Goal: Information Seeking & Learning: Learn about a topic

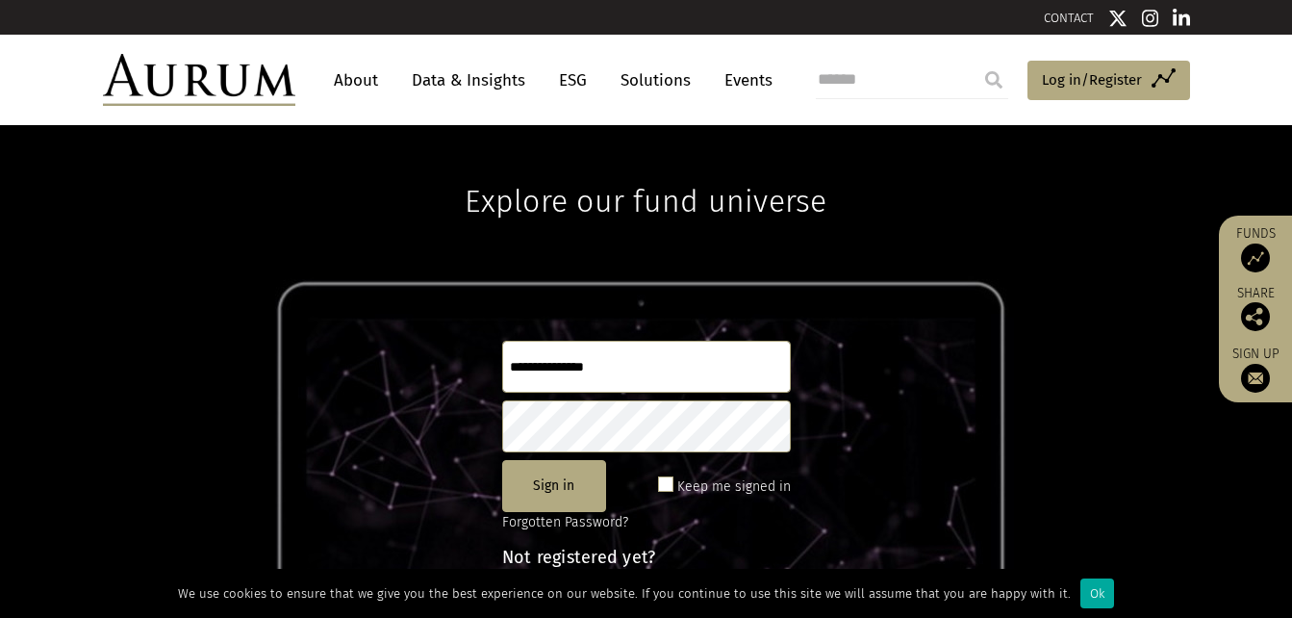
scroll to position [255, 0]
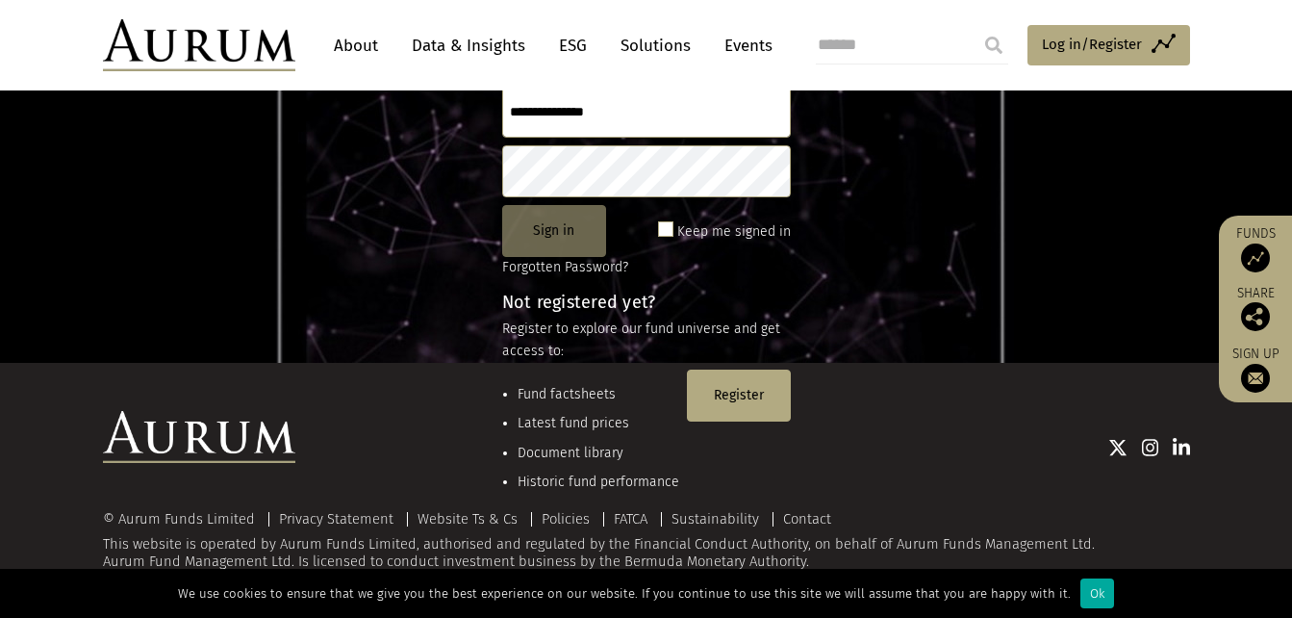
type input "**********"
click at [564, 230] on button "Sign in" at bounding box center [554, 231] width 104 height 52
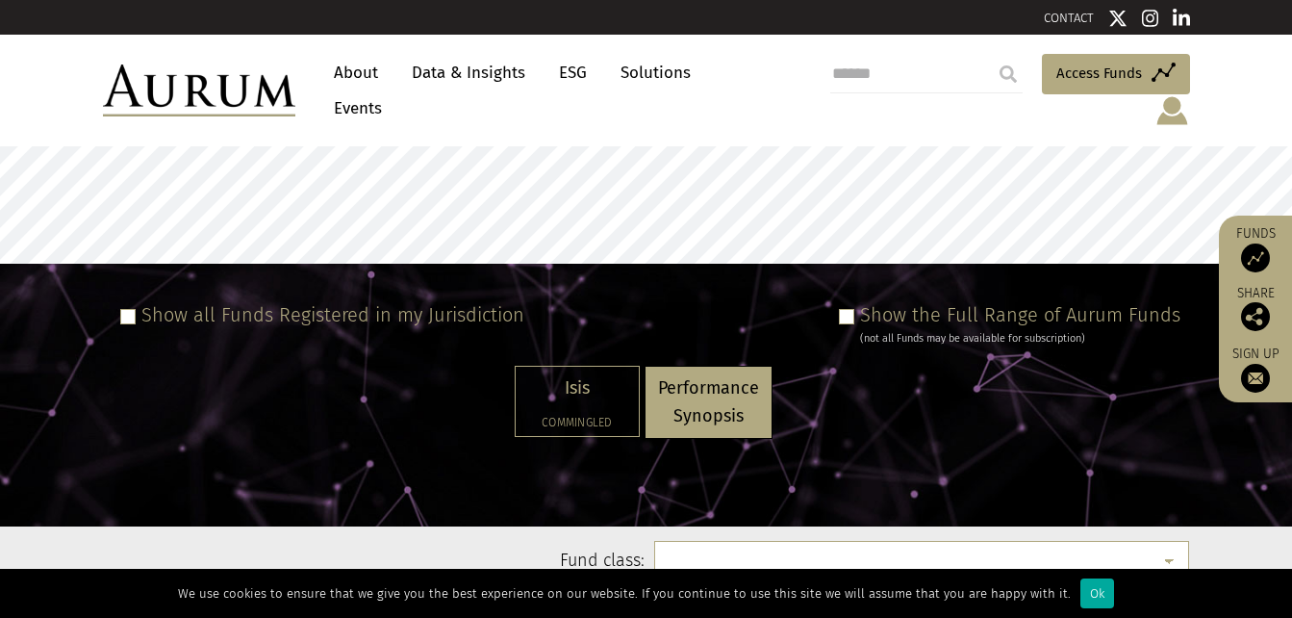
select select
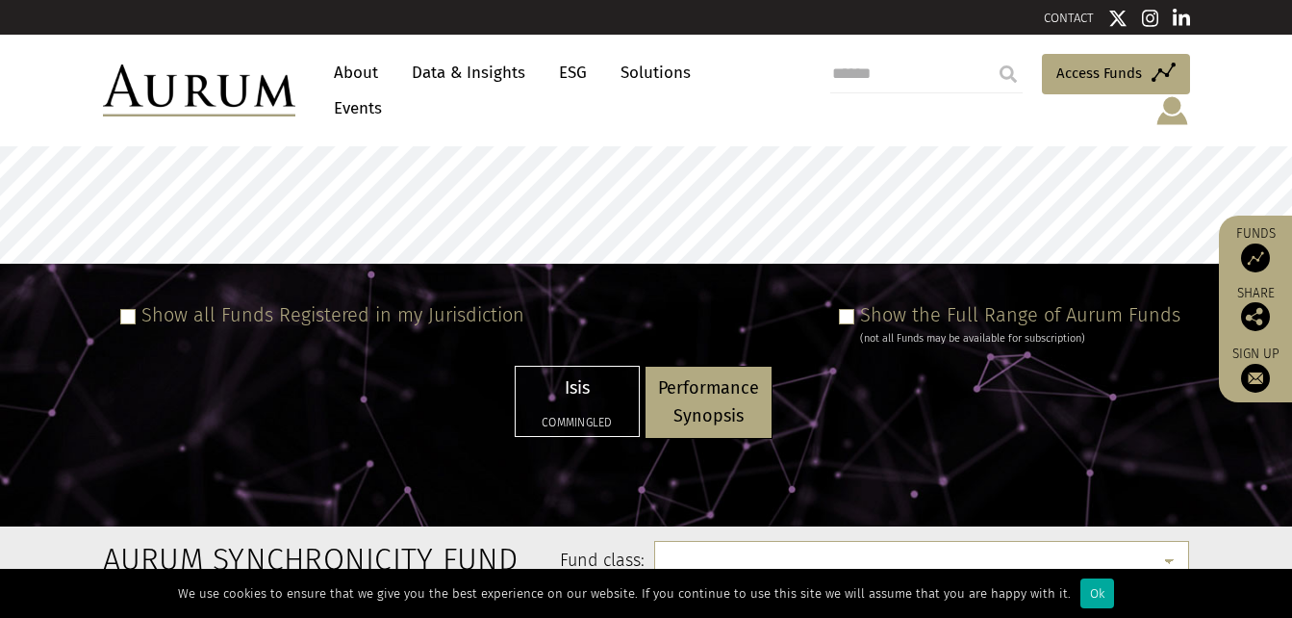
click at [700, 374] on p "Performance Synopsis" at bounding box center [708, 402] width 101 height 56
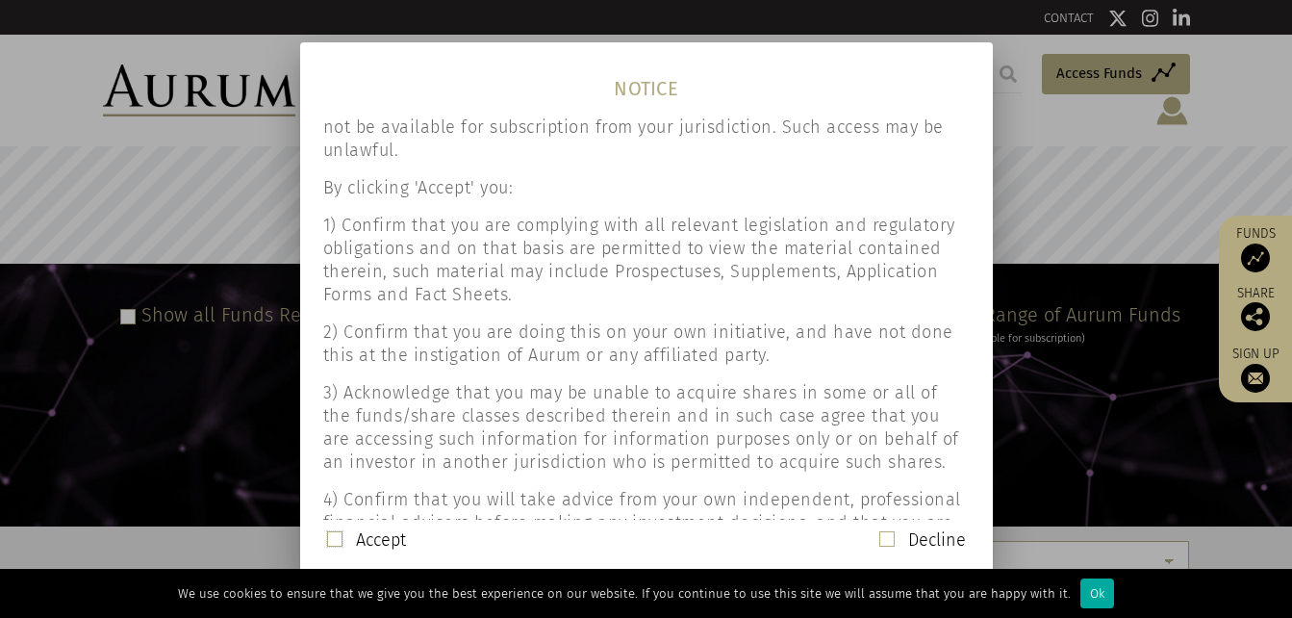
scroll to position [96, 0]
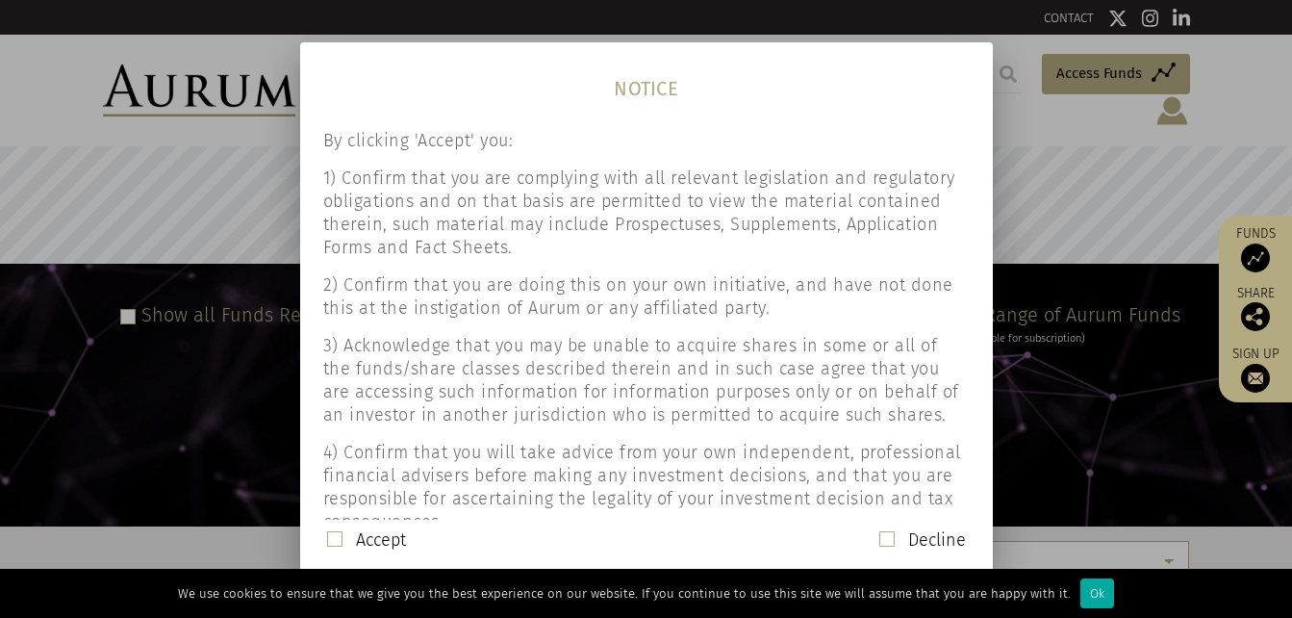
click at [332, 537] on span at bounding box center [334, 538] width 15 height 15
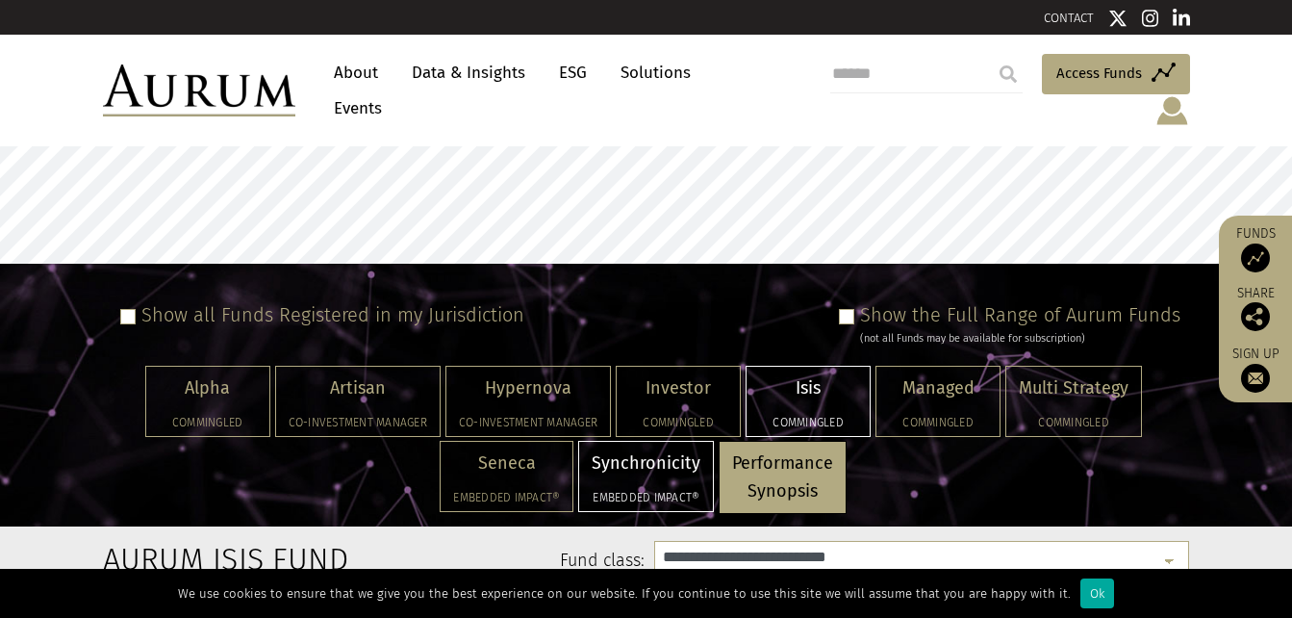
click at [686, 449] on p "Synchronicity" at bounding box center [646, 463] width 109 height 28
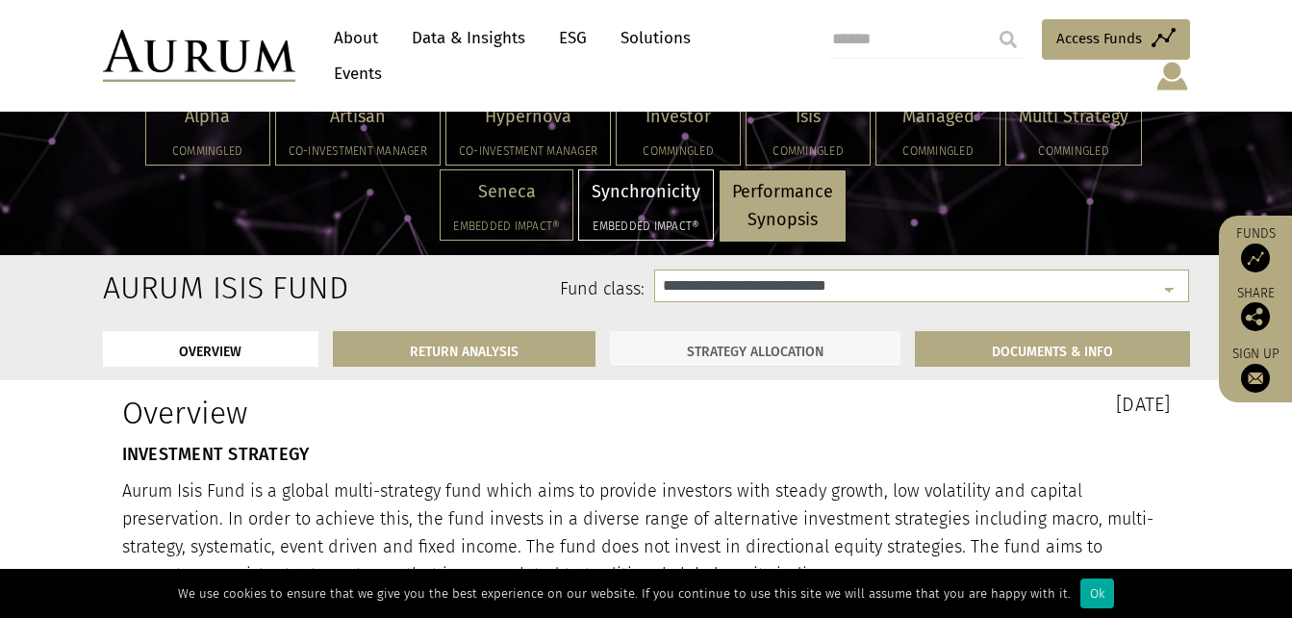
scroll to position [289, 0]
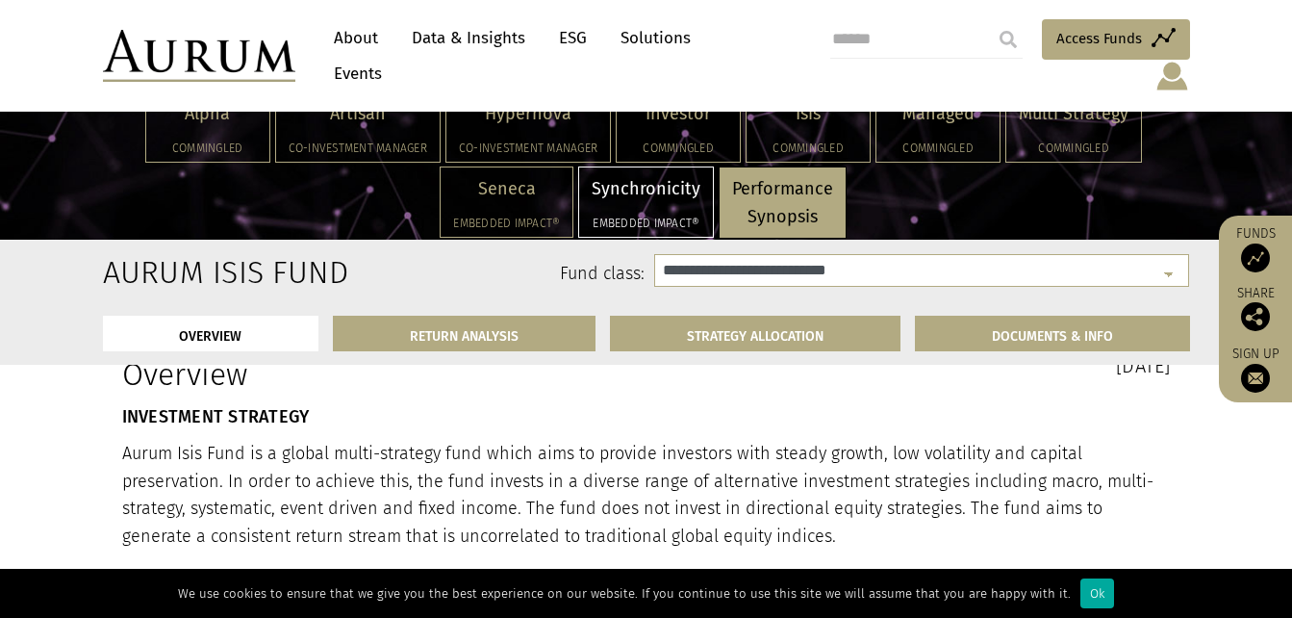
click at [649, 163] on div "Investor Commingled" at bounding box center [681, 128] width 130 height 75
click at [666, 184] on p "Synchronicity" at bounding box center [646, 189] width 109 height 28
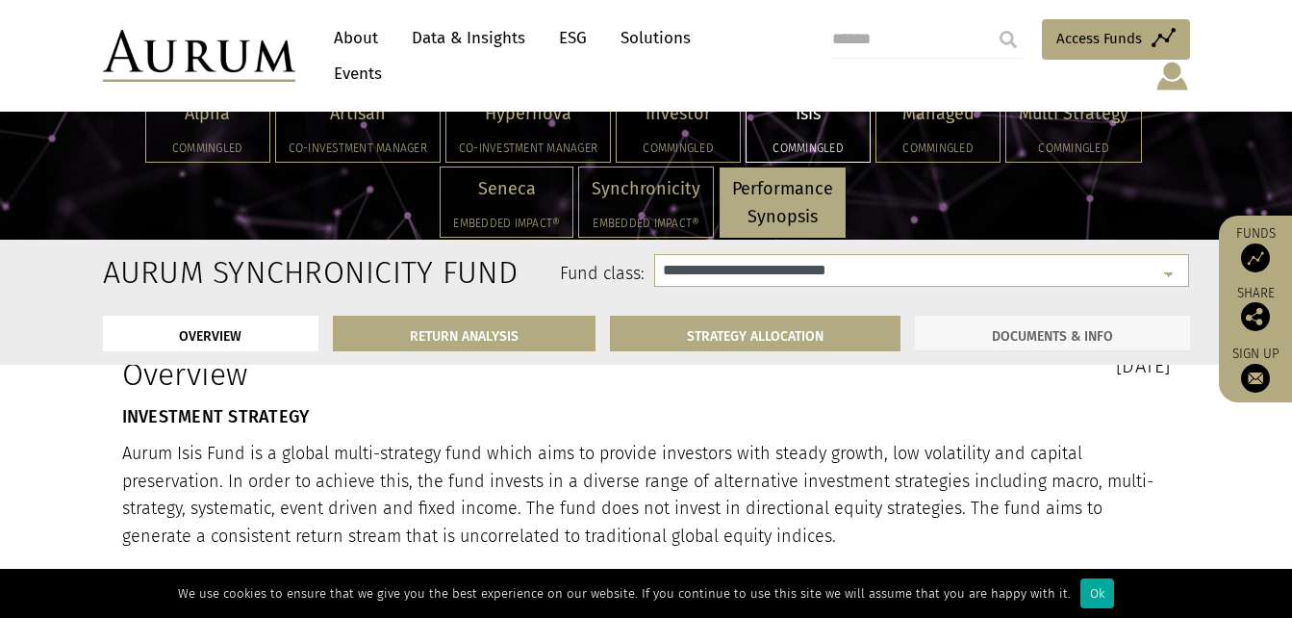
click at [1044, 336] on link "DOCUMENTS & INFO" at bounding box center [1052, 334] width 275 height 36
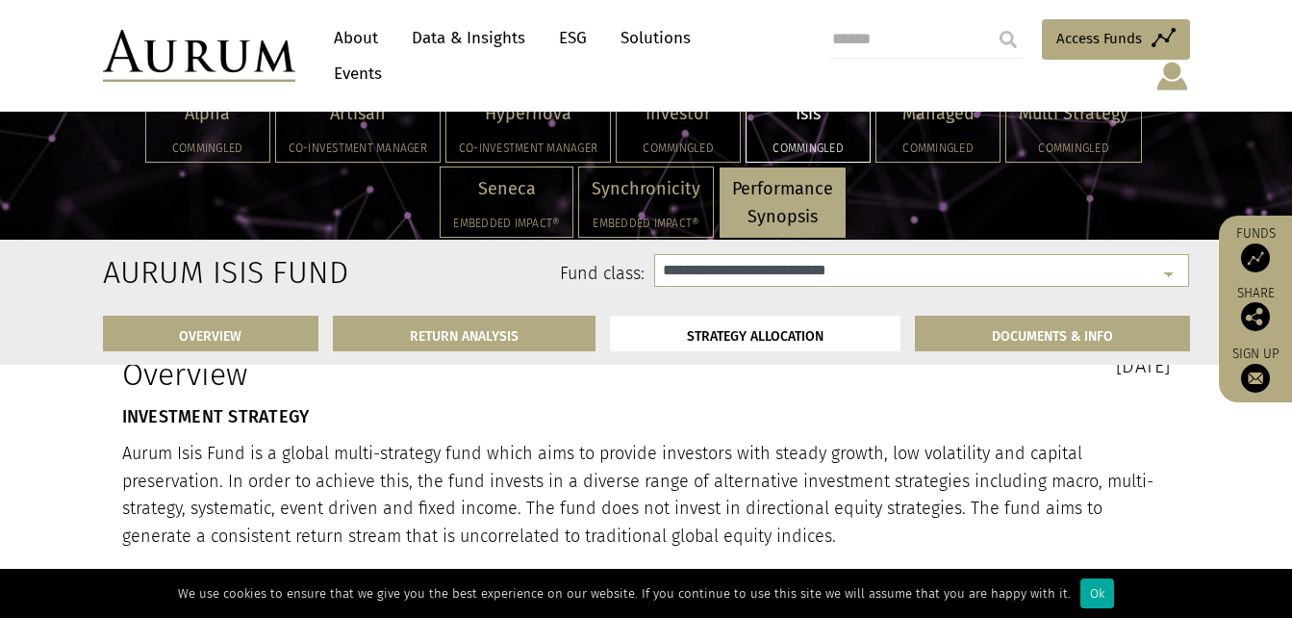
scroll to position [6464, 0]
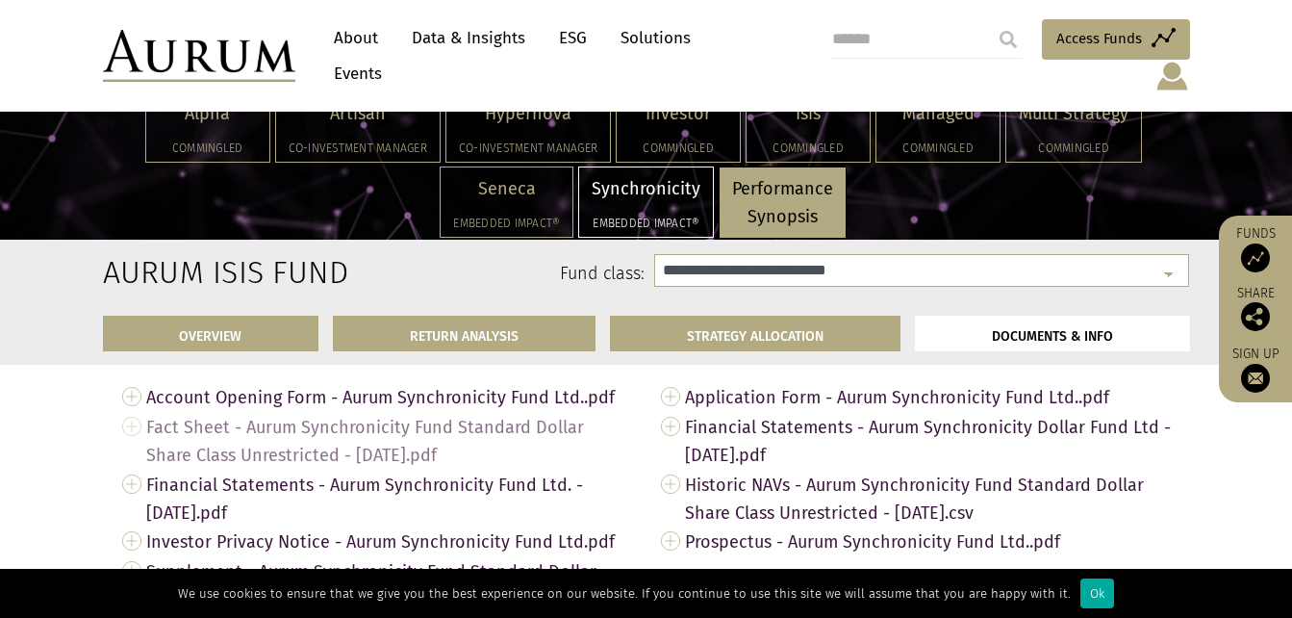
select select "**********"
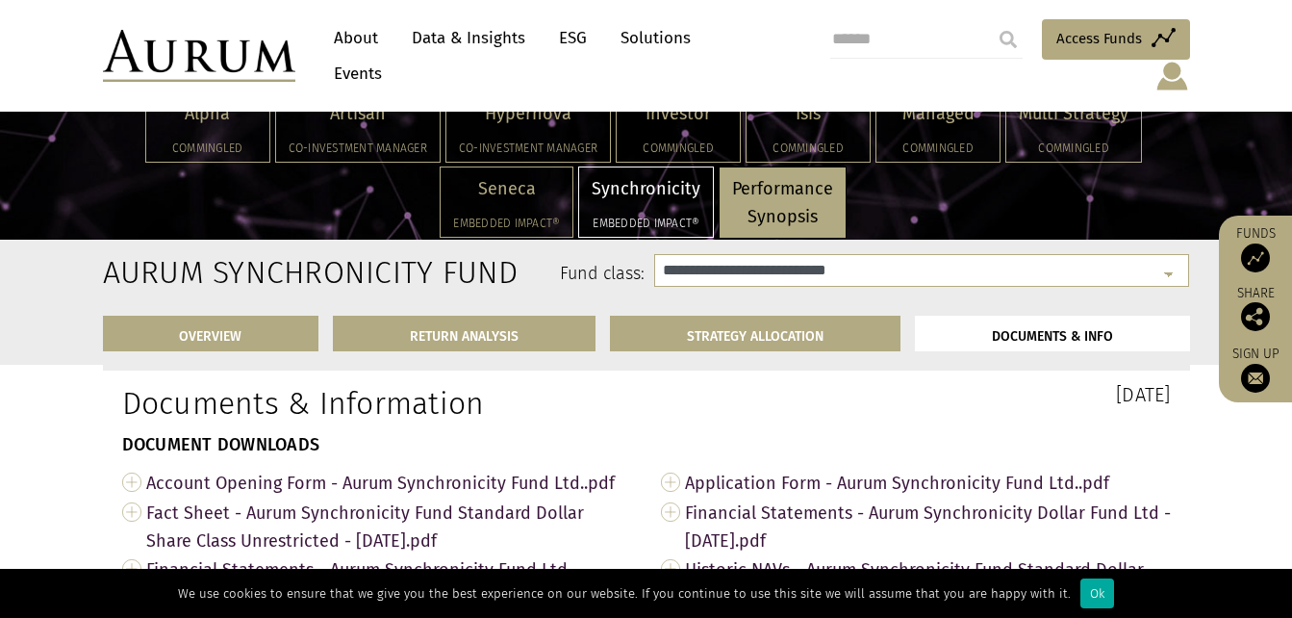
scroll to position [6621, 0]
